Goal: Information Seeking & Learning: Learn about a topic

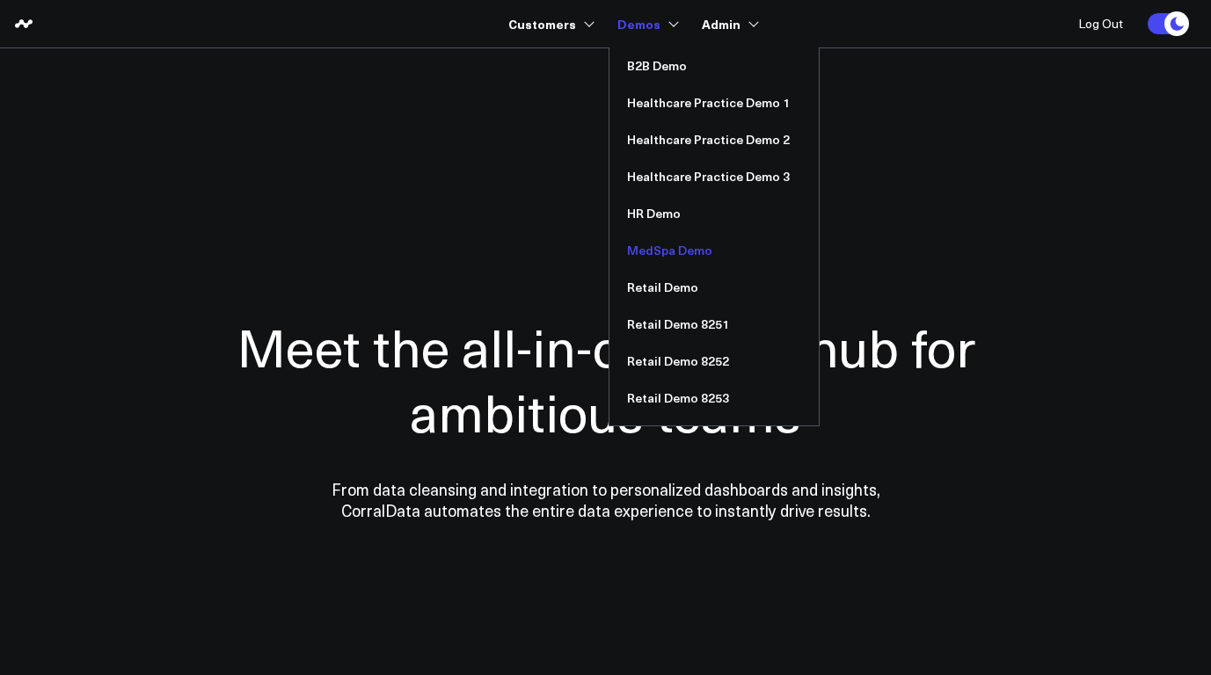
click at [677, 254] on link "MedSpa Demo" at bounding box center [714, 250] width 209 height 37
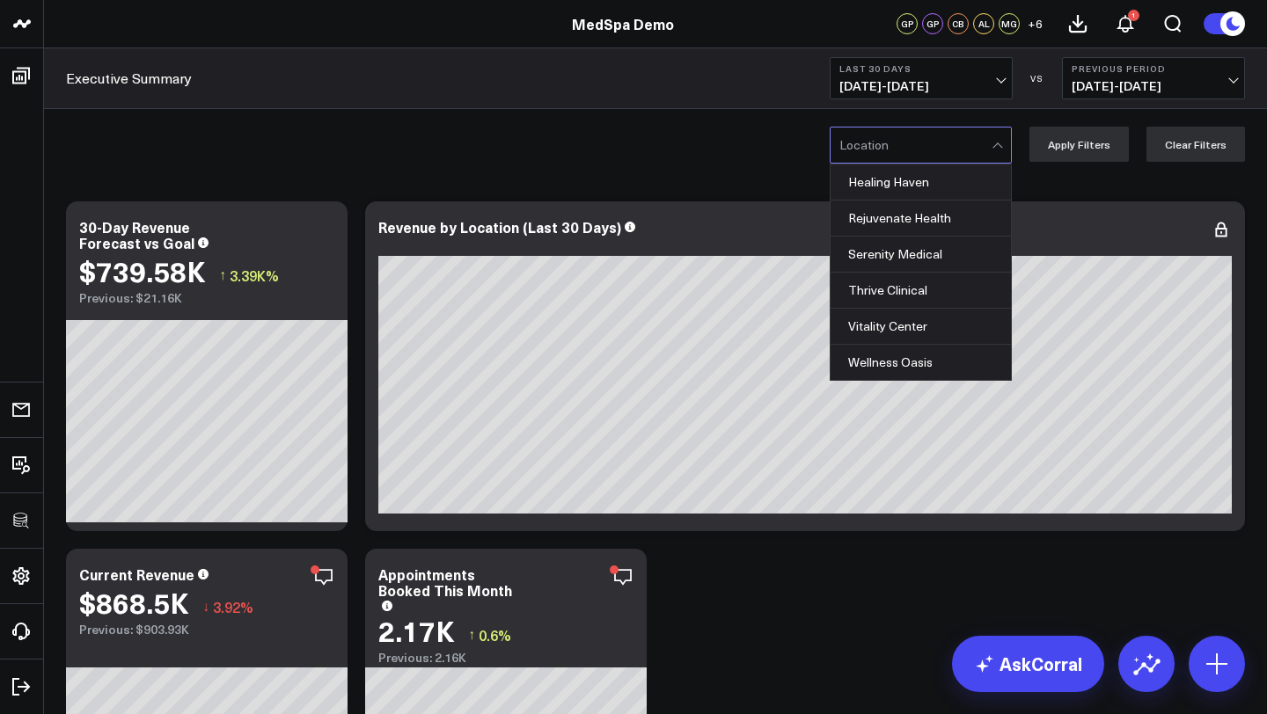
click at [964, 142] on div at bounding box center [915, 145] width 152 height 35
click at [921, 218] on div "Rejuvenate Health" at bounding box center [920, 219] width 180 height 36
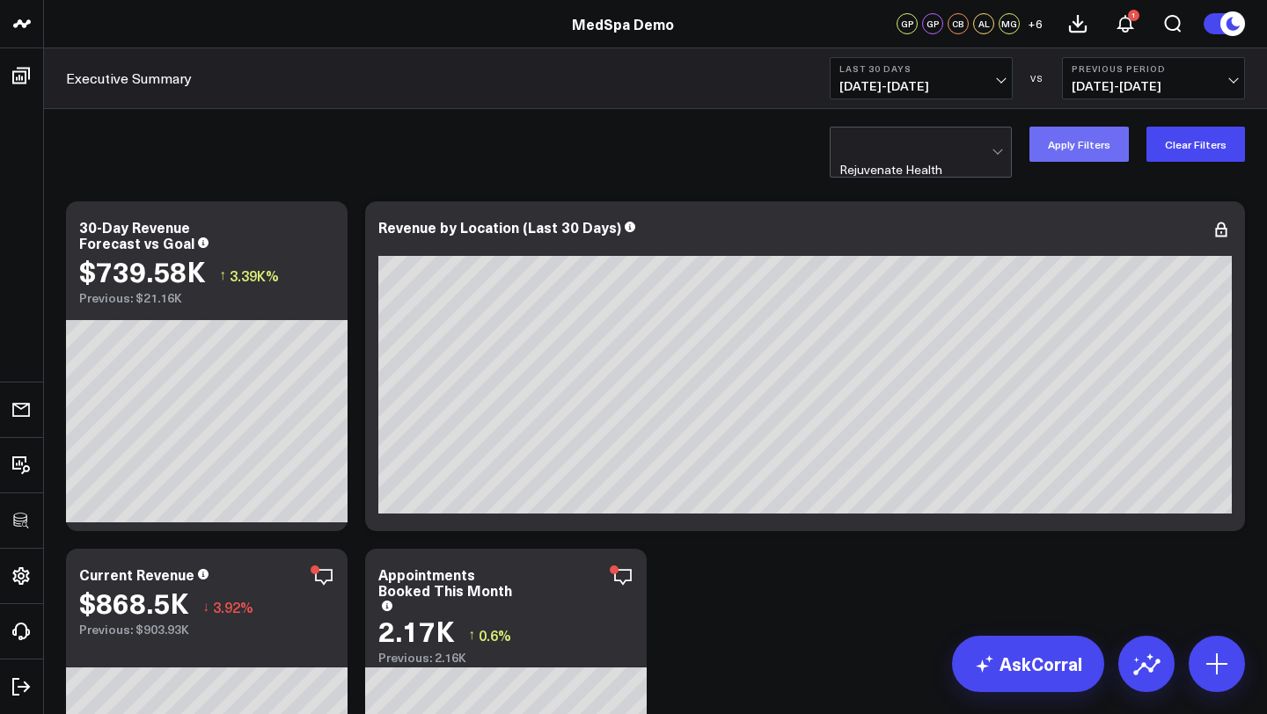
click at [1099, 146] on button "Apply Filters" at bounding box center [1078, 144] width 99 height 35
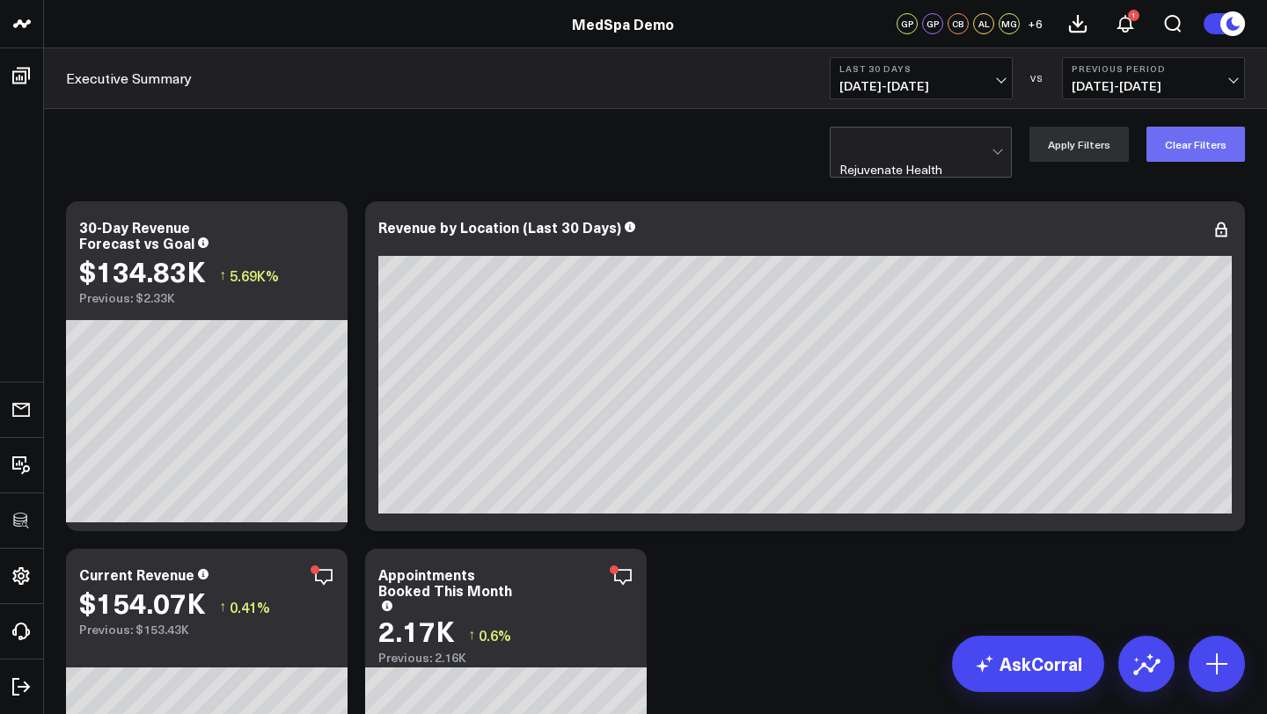
click at [1196, 142] on button "Clear Filters" at bounding box center [1195, 144] width 99 height 35
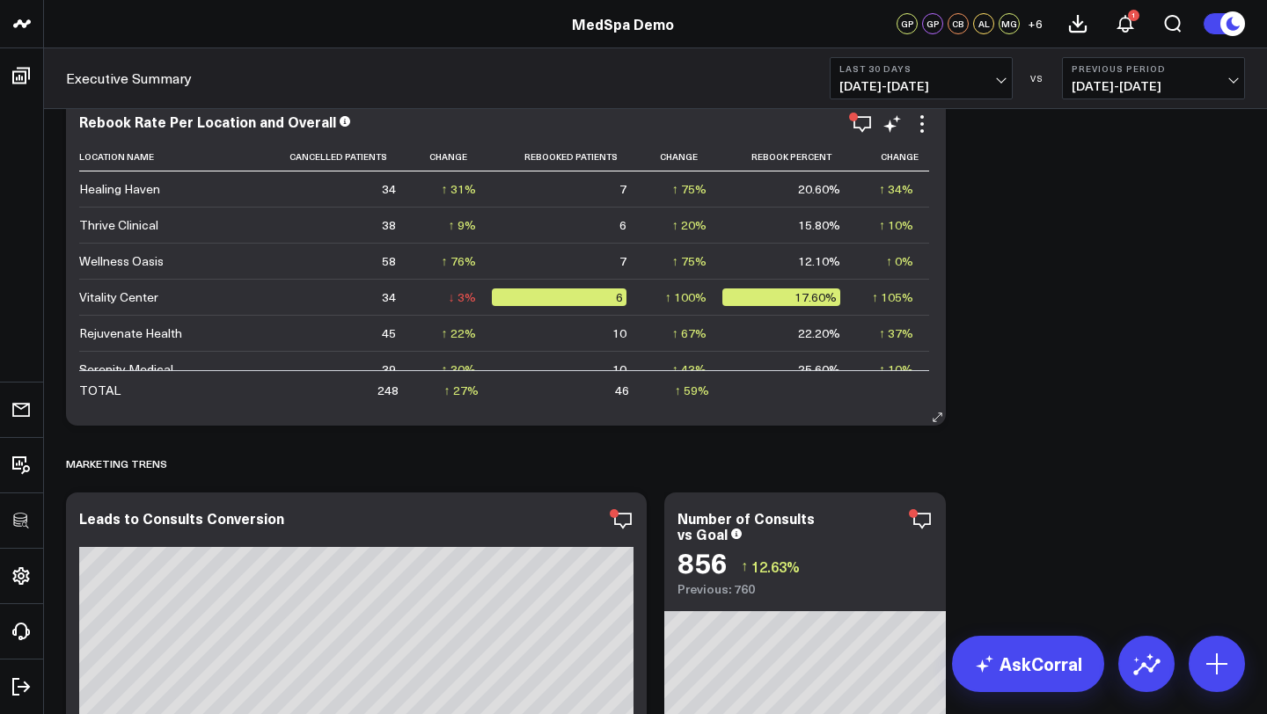
scroll to position [2333, 0]
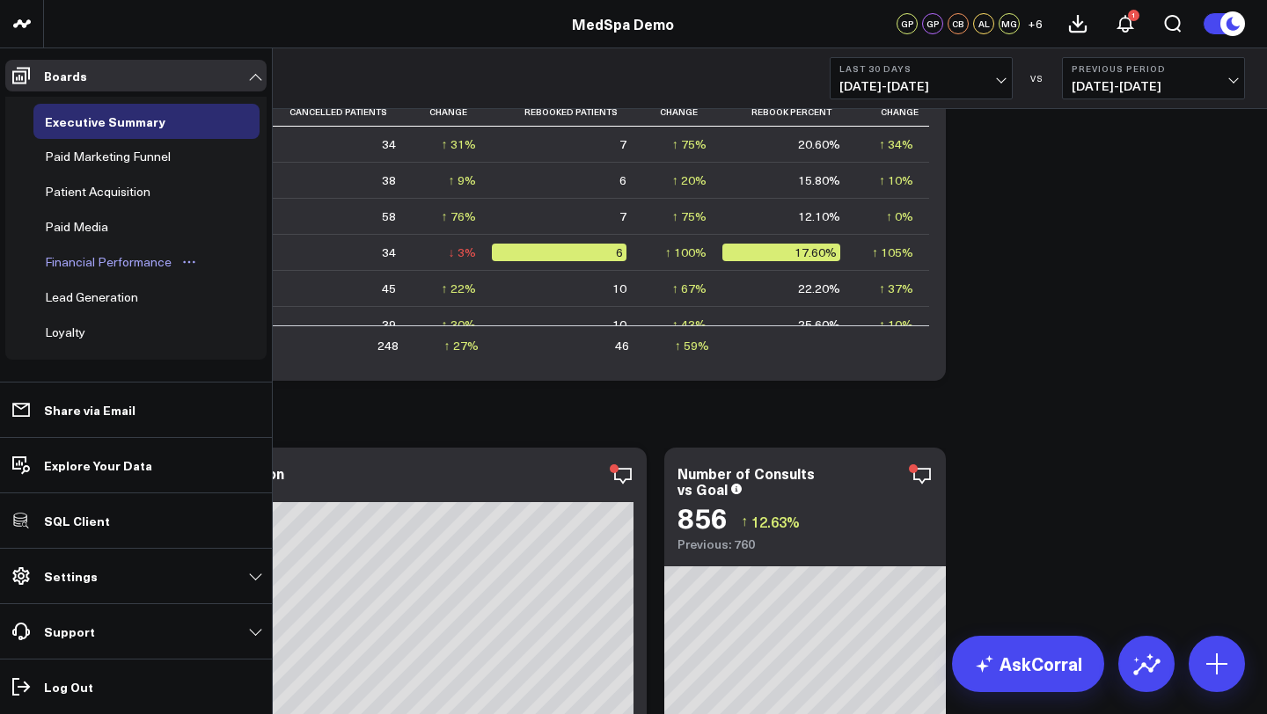
click at [86, 261] on div "Financial Performance" at bounding box center [107, 262] width 135 height 21
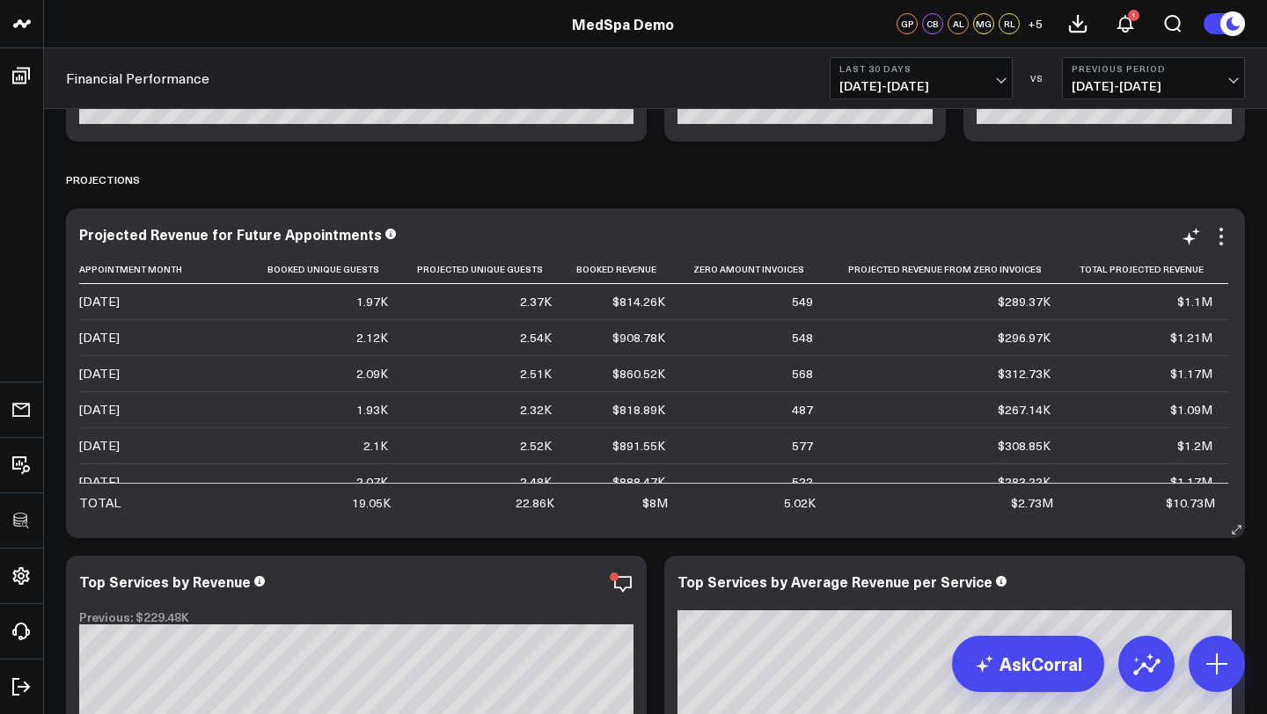
scroll to position [1340, 0]
